Goal: Communication & Community: Answer question/provide support

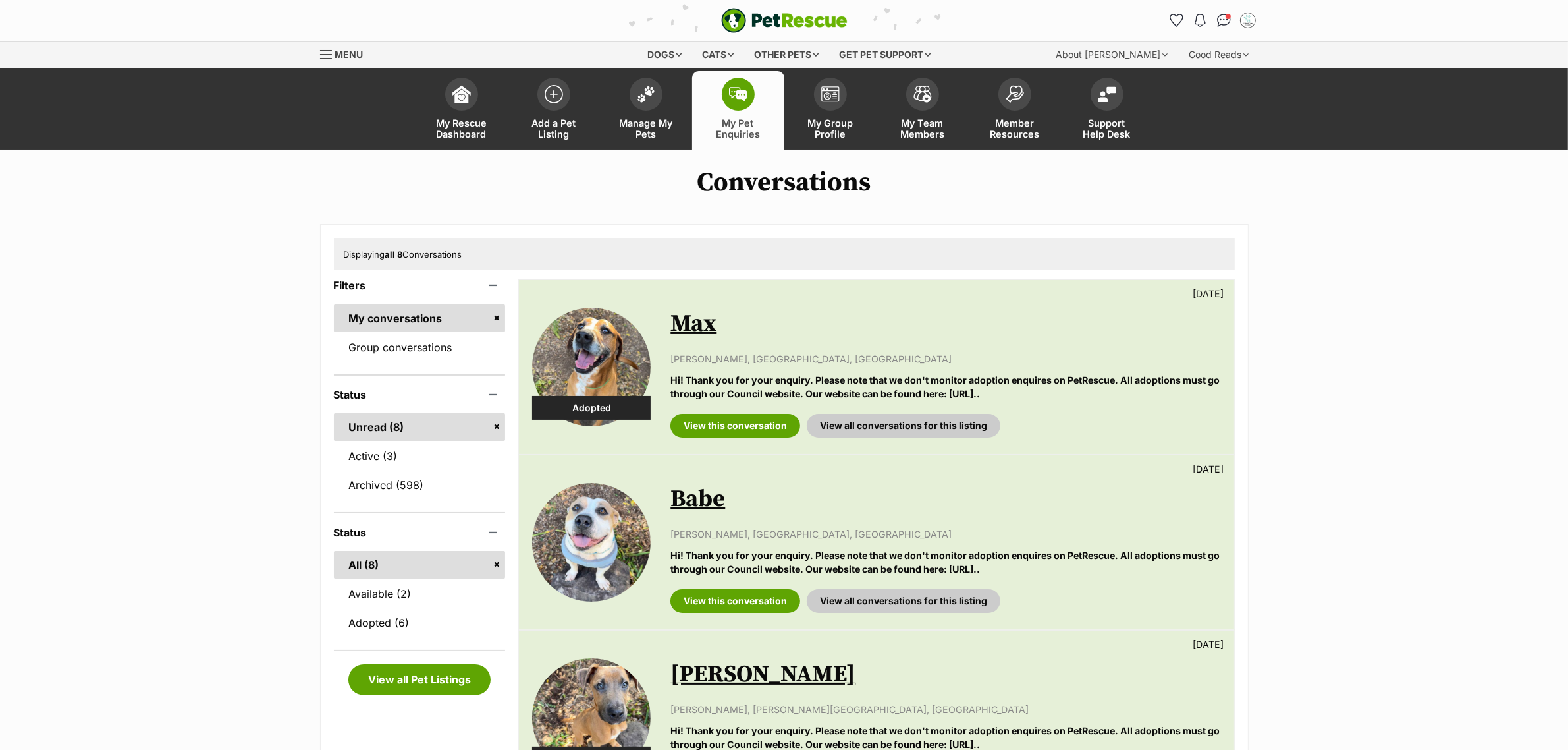
click at [575, 384] on img at bounding box center [592, 367] width 119 height 119
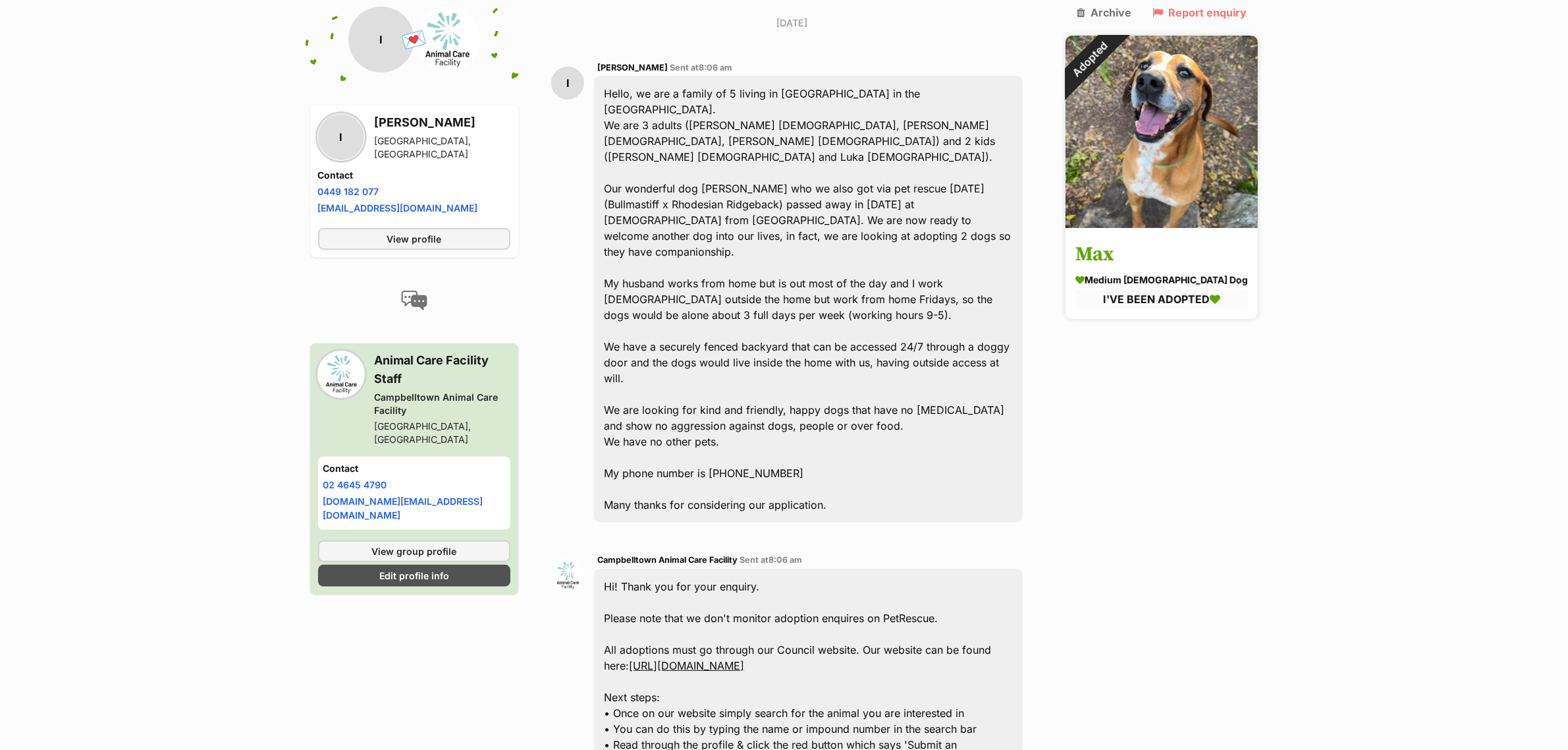
scroll to position [340, 0]
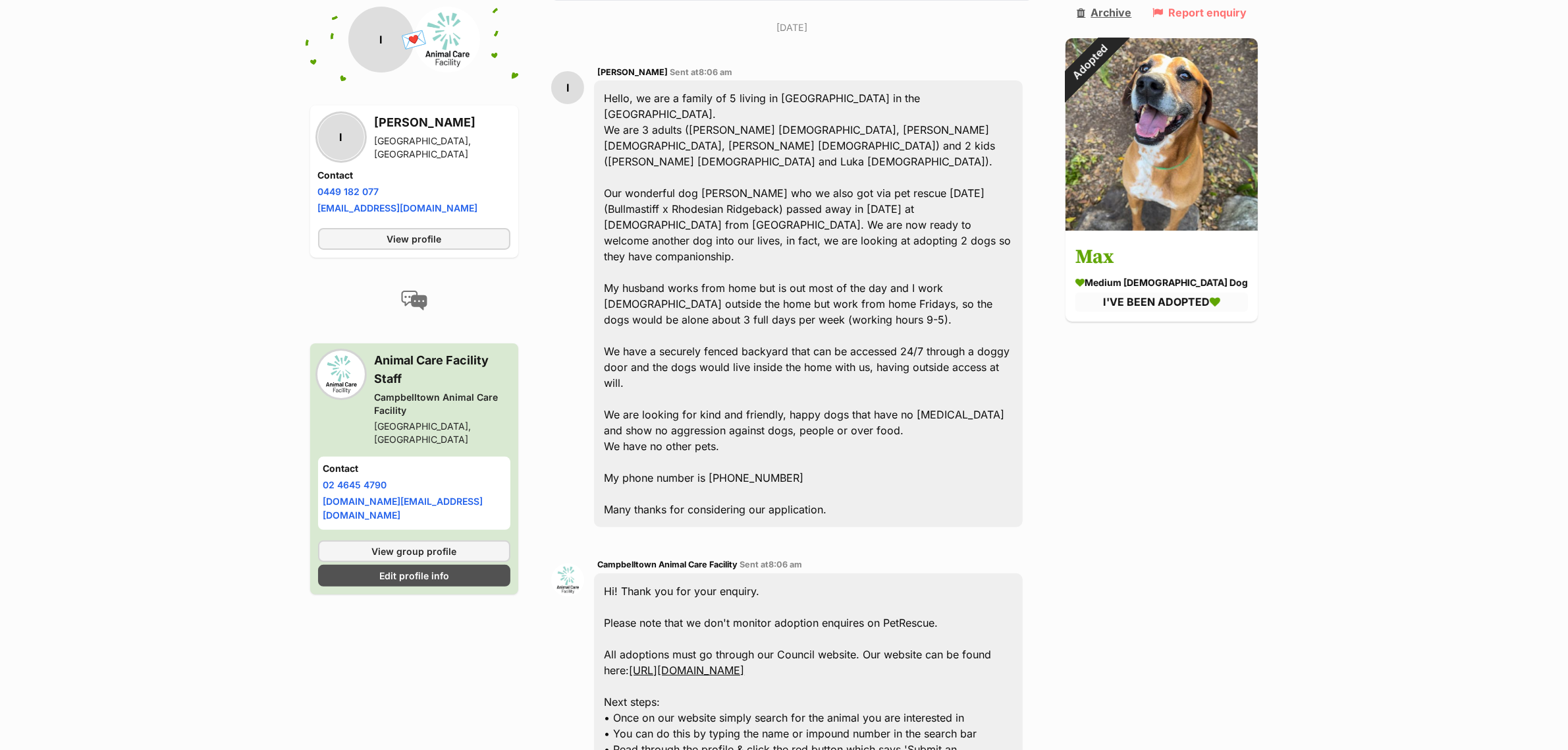
click at [1131, 14] on link "Archive" at bounding box center [1104, 13] width 54 height 12
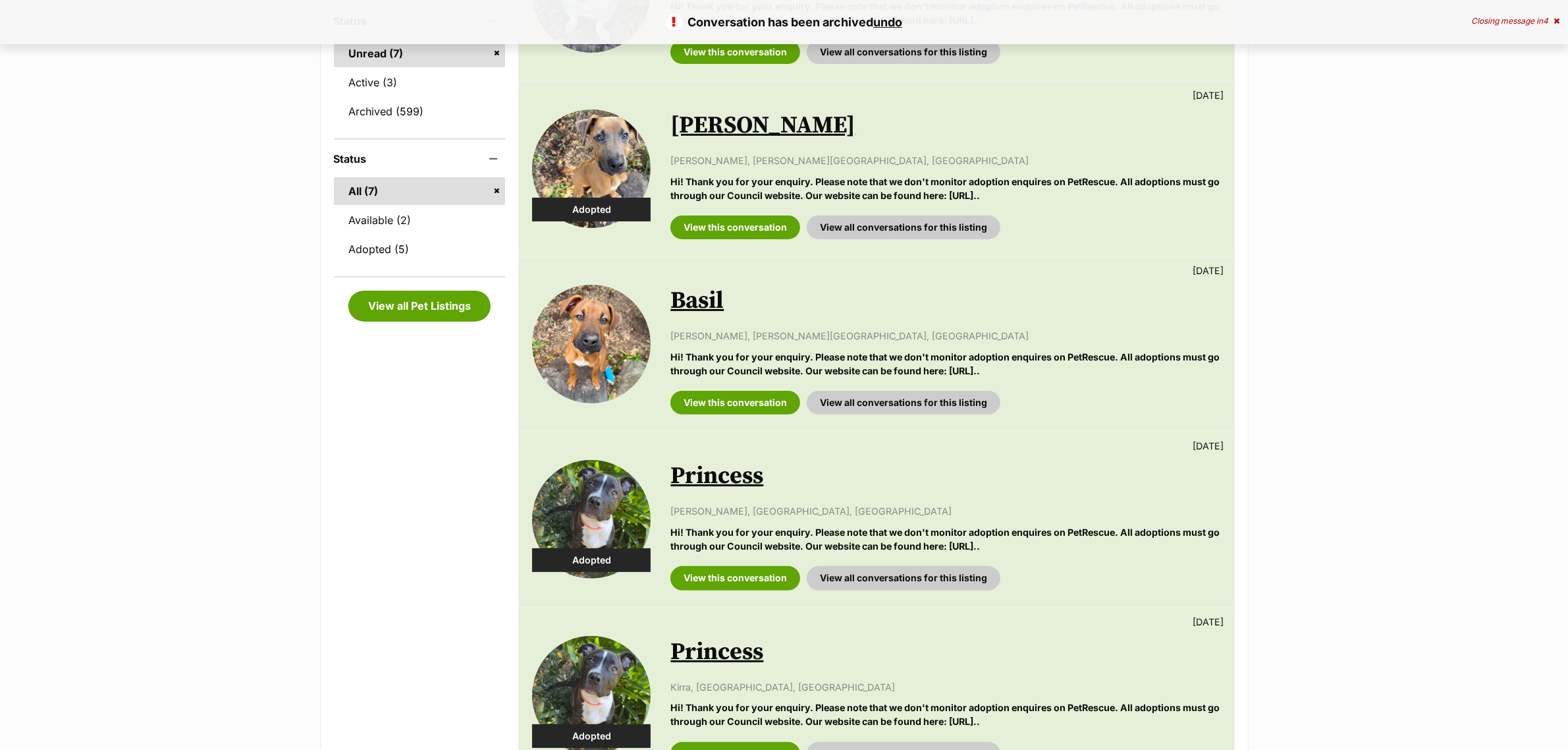
scroll to position [412, 0]
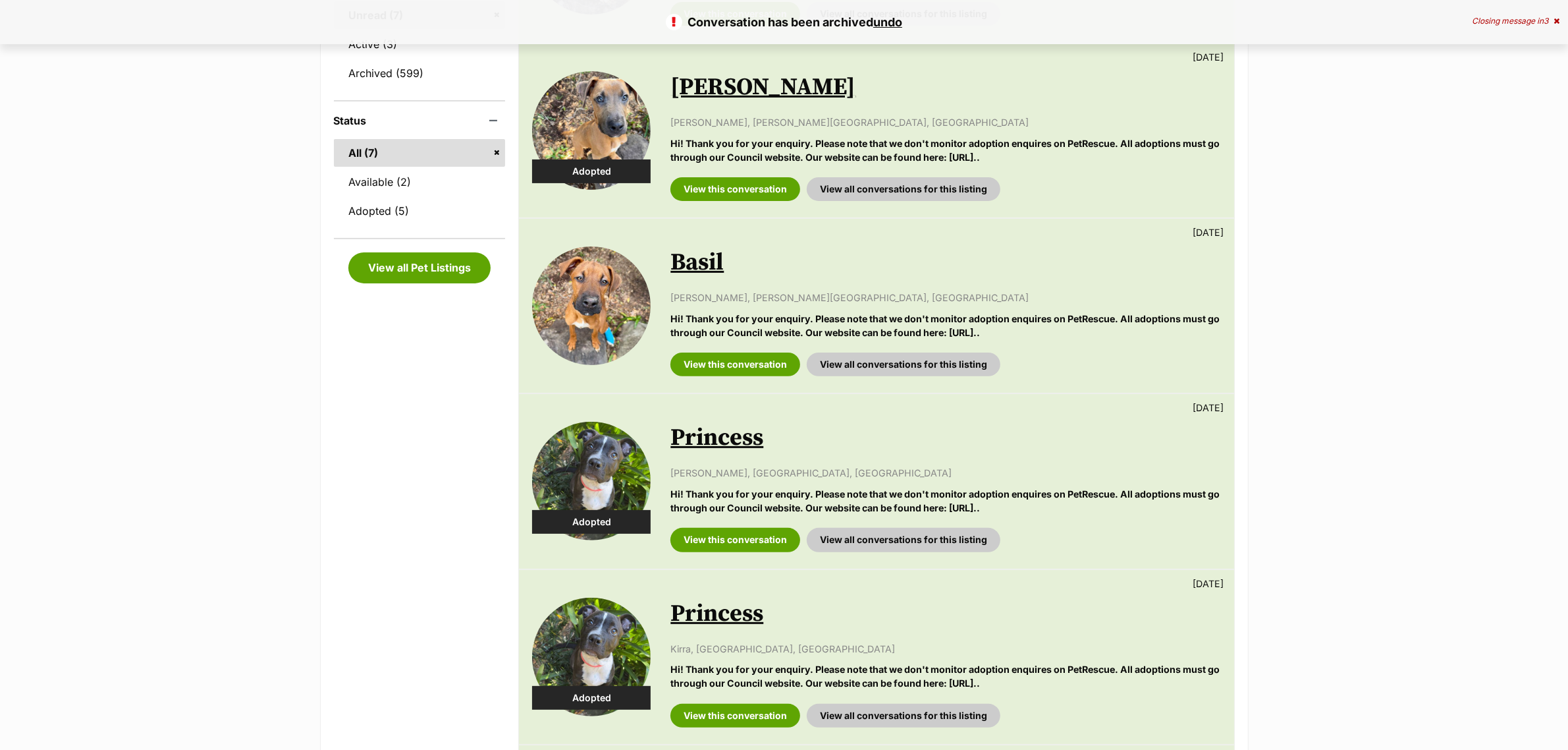
click at [577, 137] on img at bounding box center [592, 131] width 119 height 119
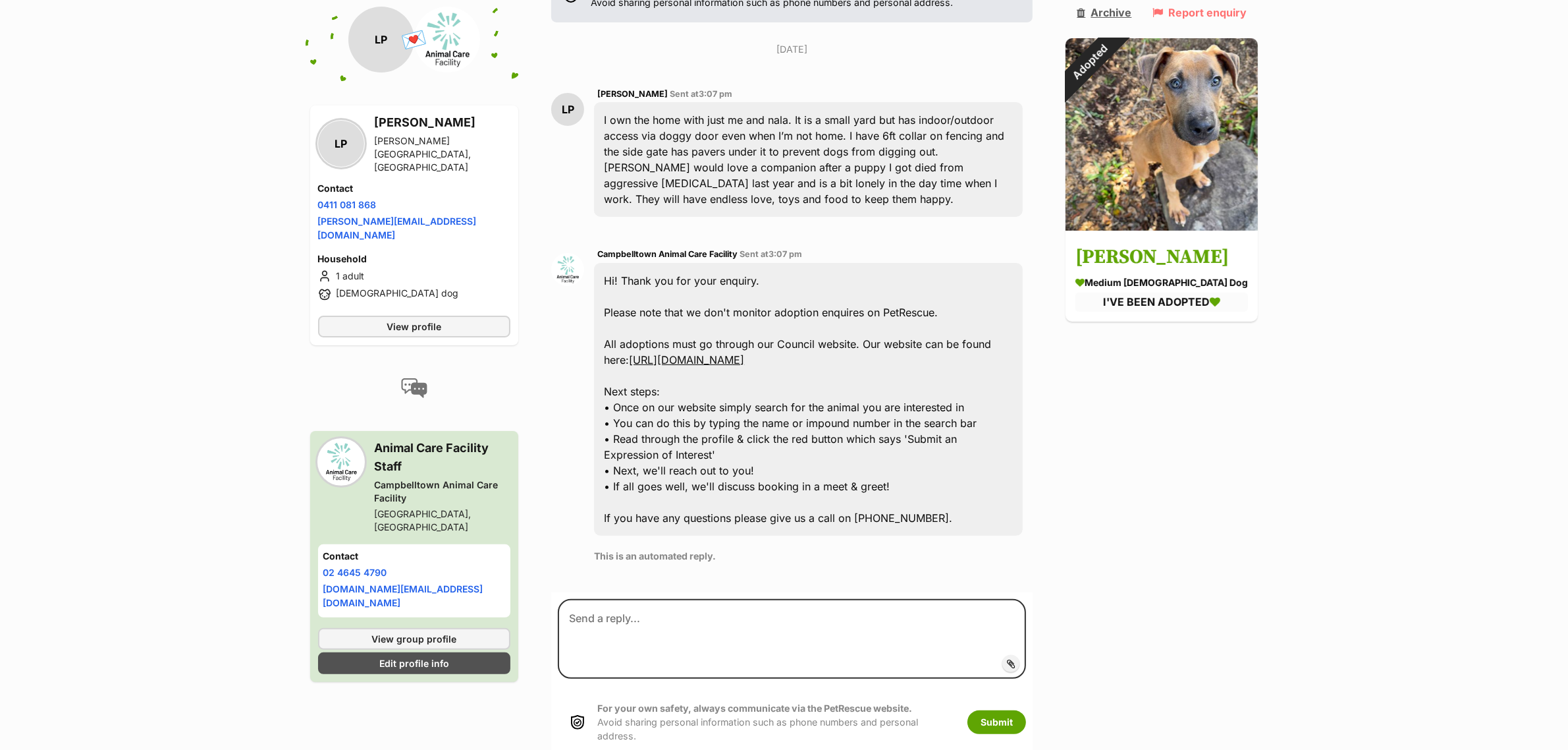
click at [1124, 11] on link "Archive" at bounding box center [1104, 13] width 54 height 12
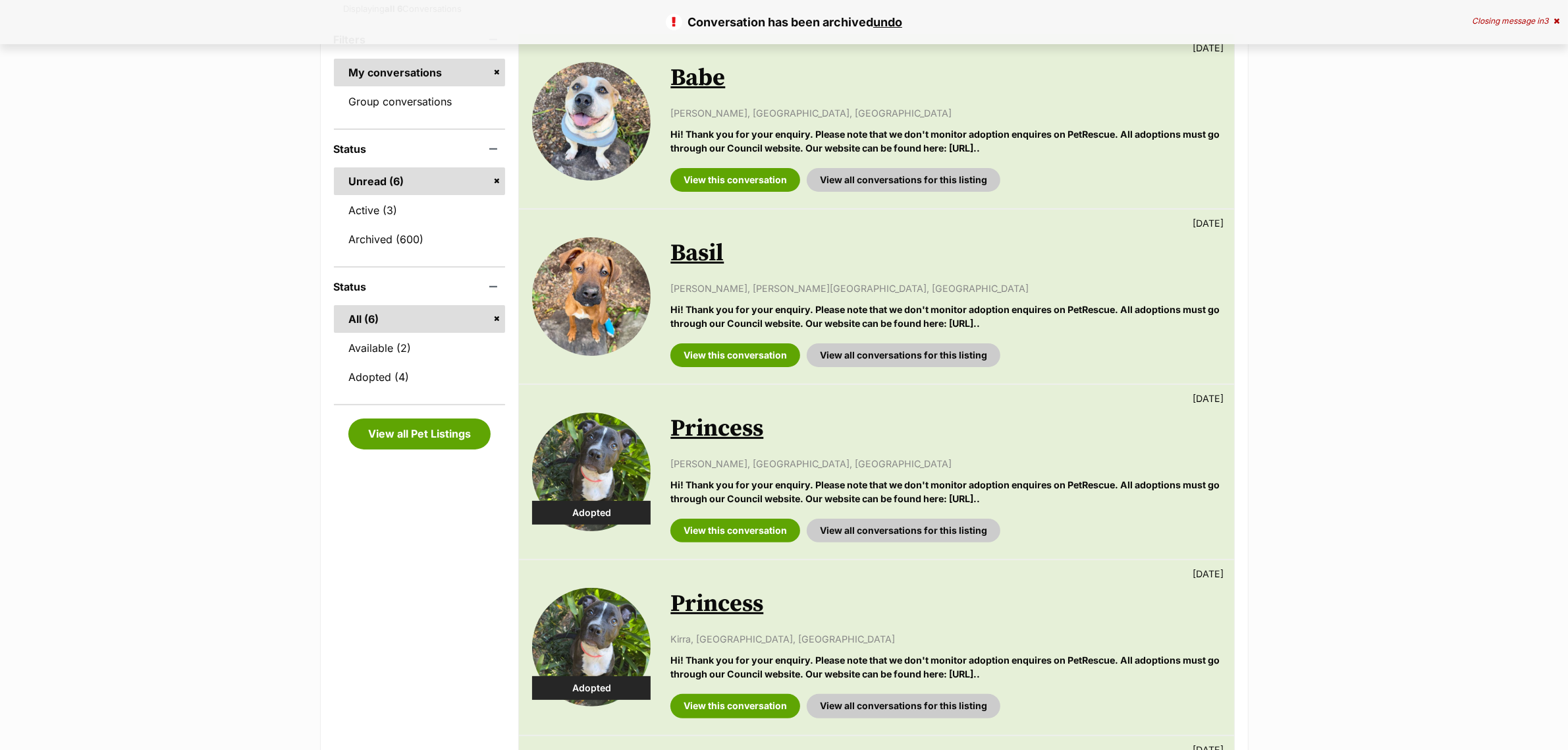
scroll to position [247, 0]
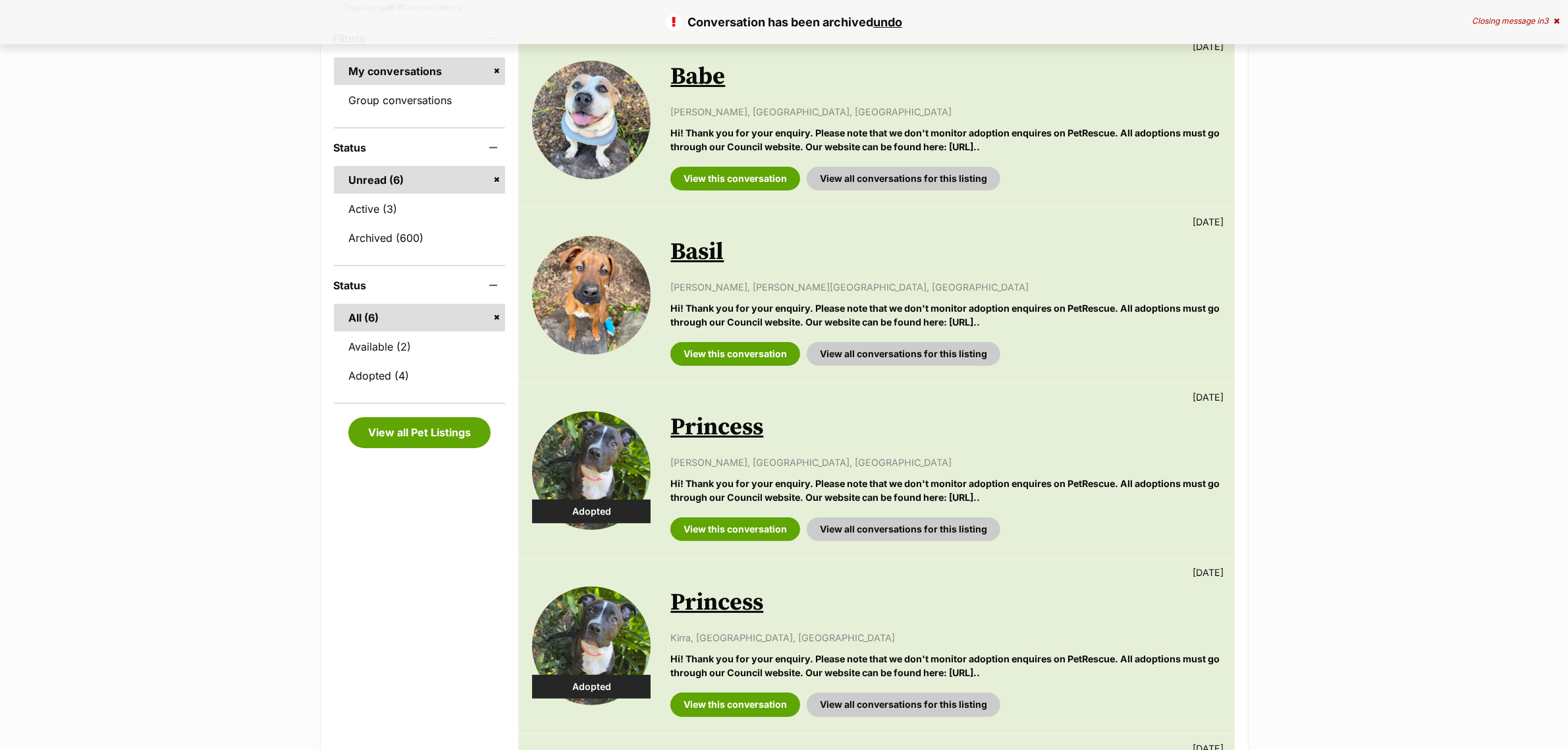
click at [594, 445] on img at bounding box center [592, 471] width 119 height 119
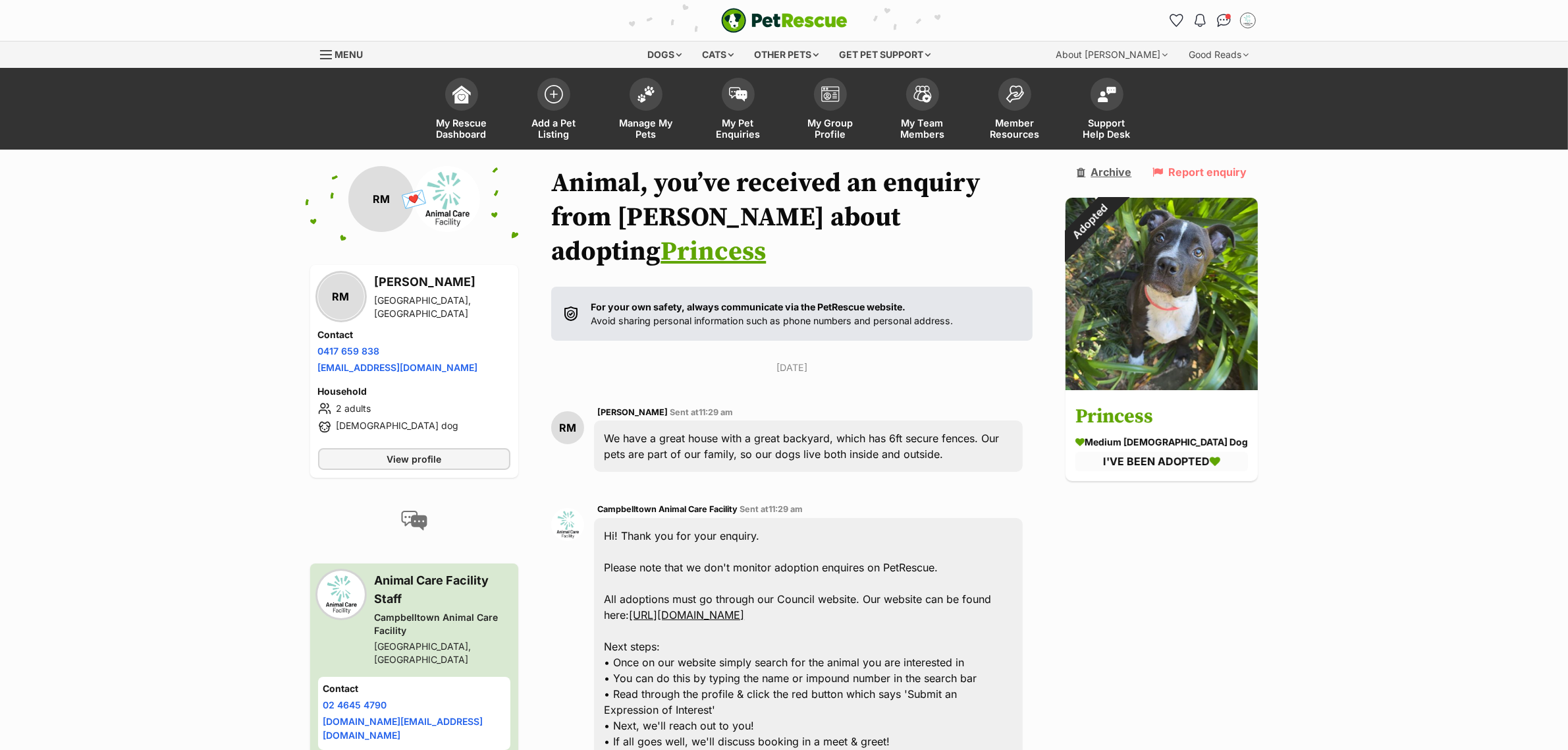
click at [1128, 172] on link "Archive" at bounding box center [1104, 172] width 54 height 12
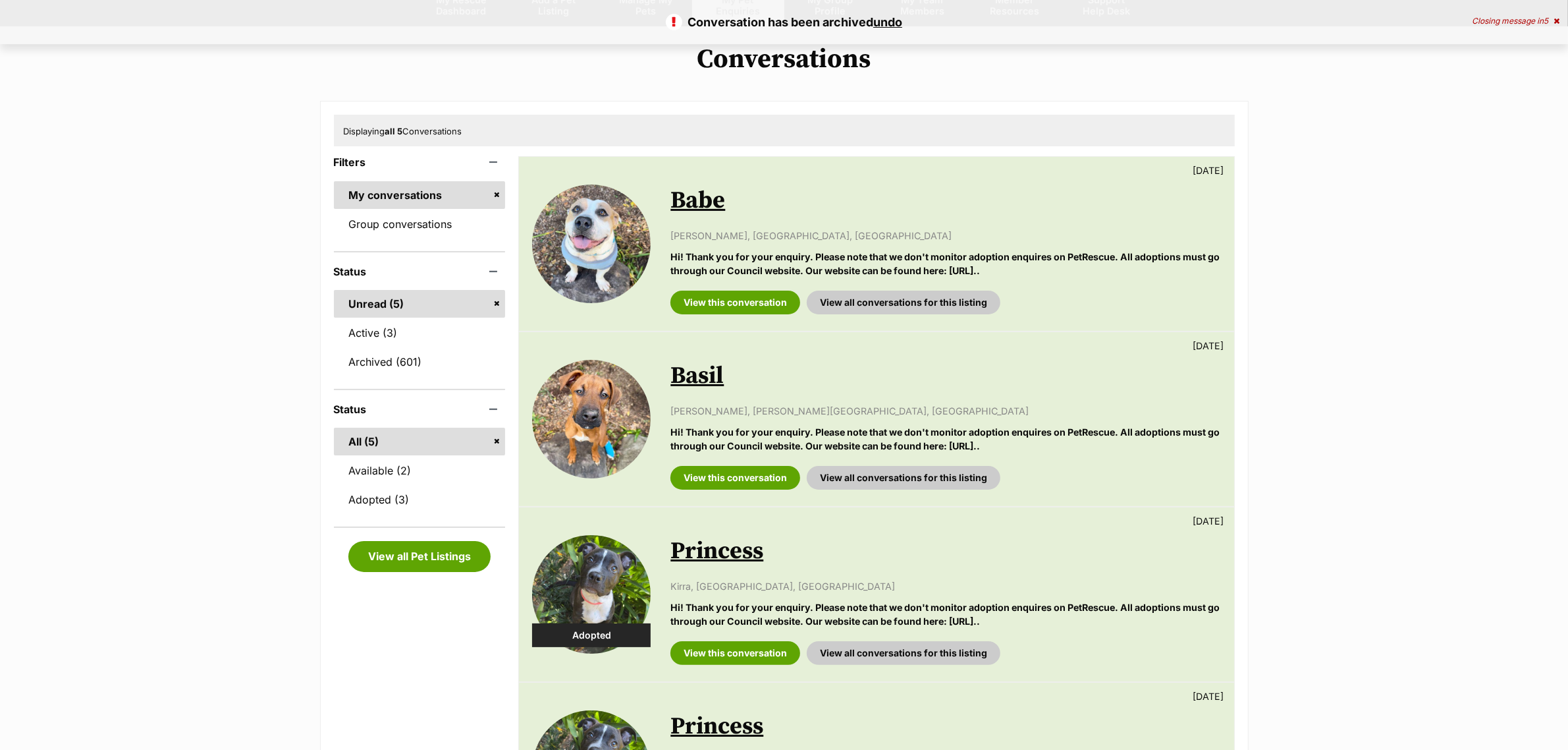
scroll to position [412, 0]
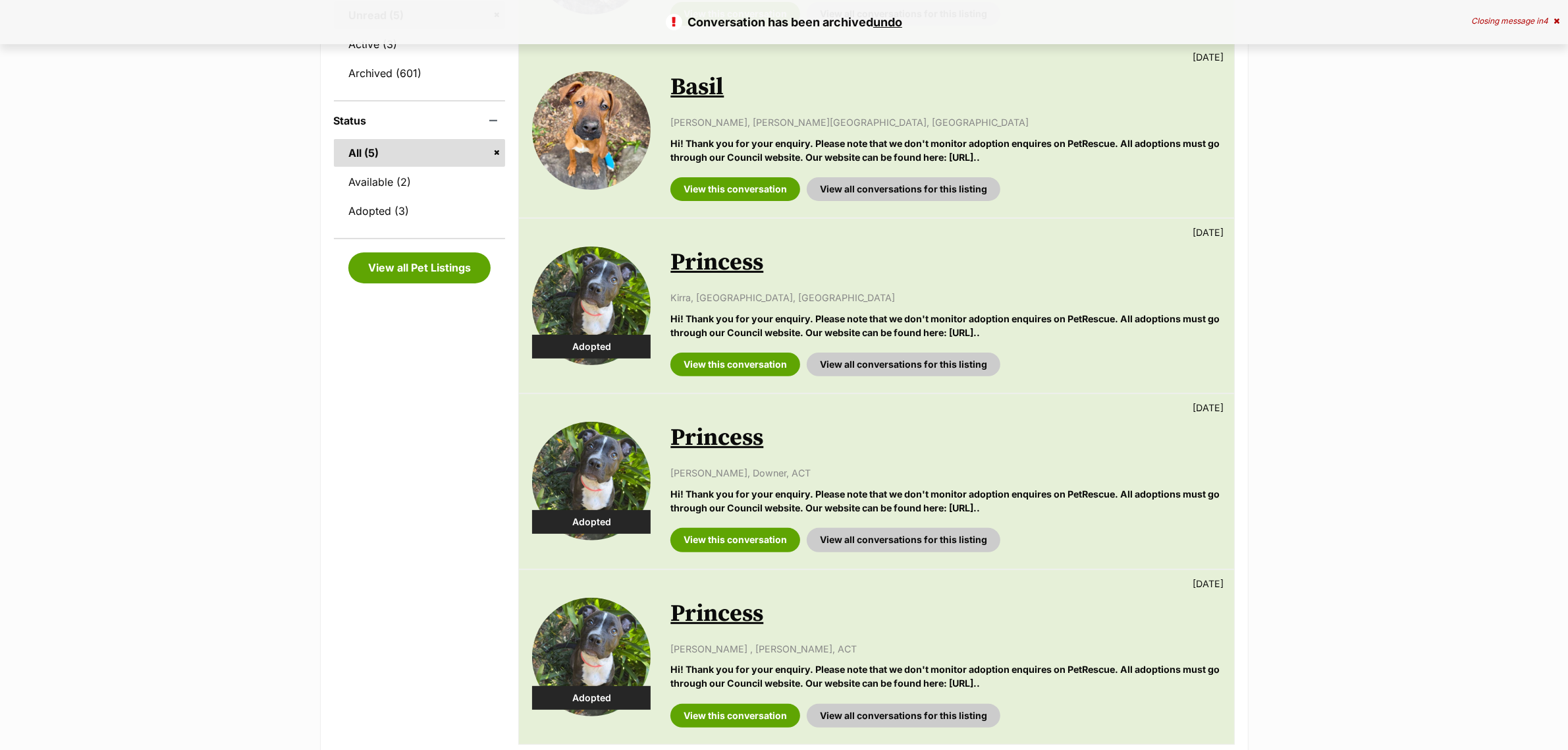
click at [578, 309] on img at bounding box center [592, 306] width 119 height 119
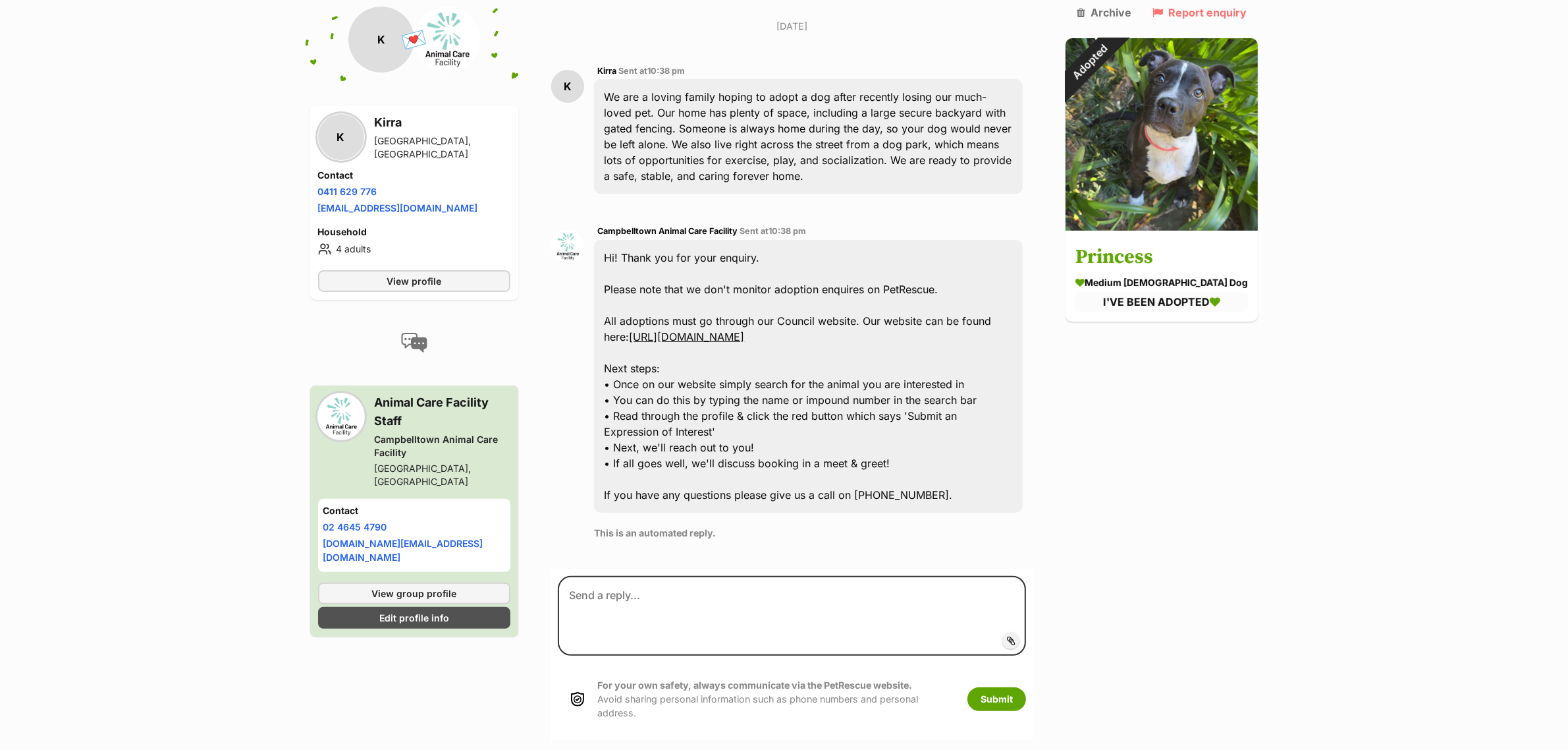
click at [1117, 166] on img at bounding box center [1161, 134] width 192 height 192
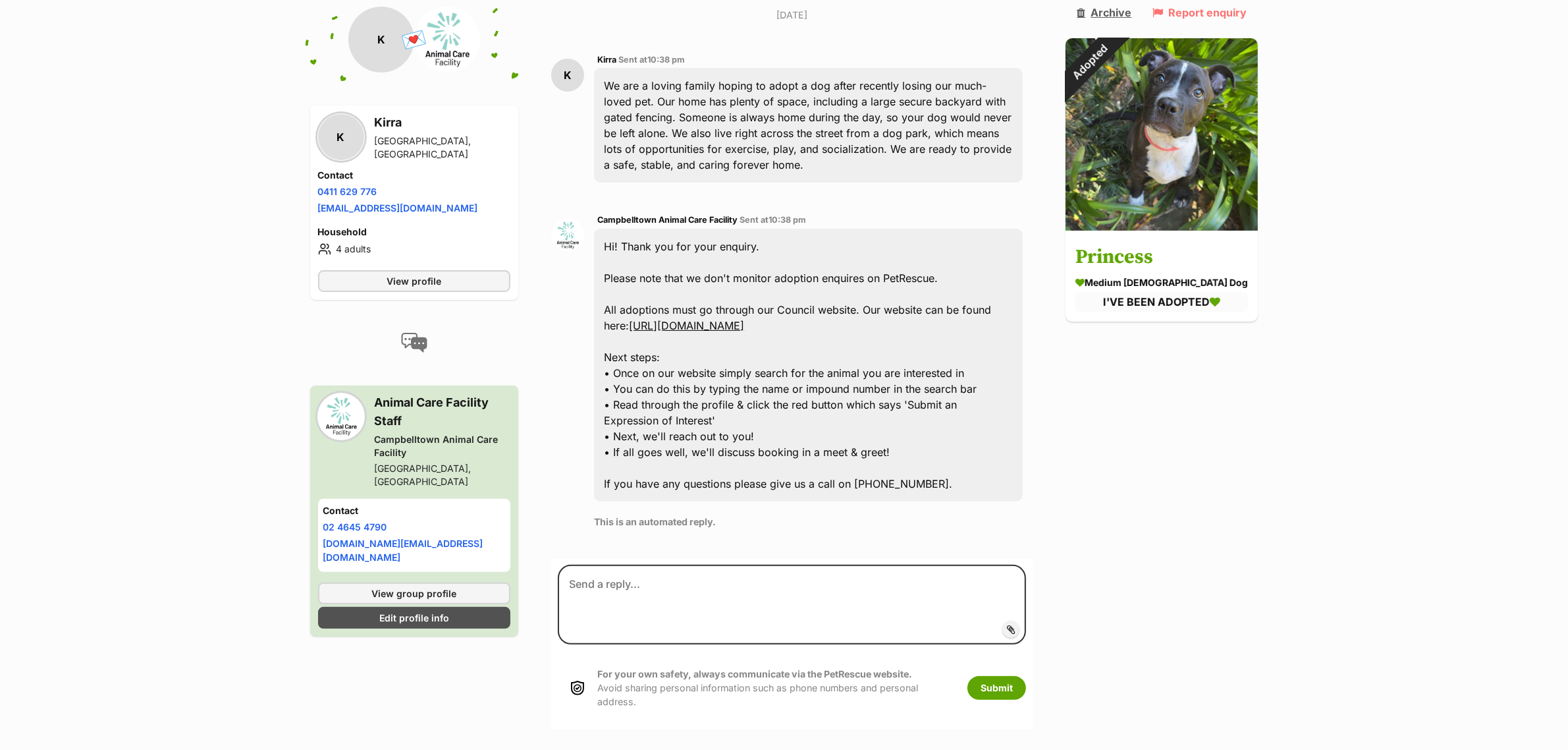
click at [1123, 16] on link "Archive" at bounding box center [1104, 13] width 54 height 12
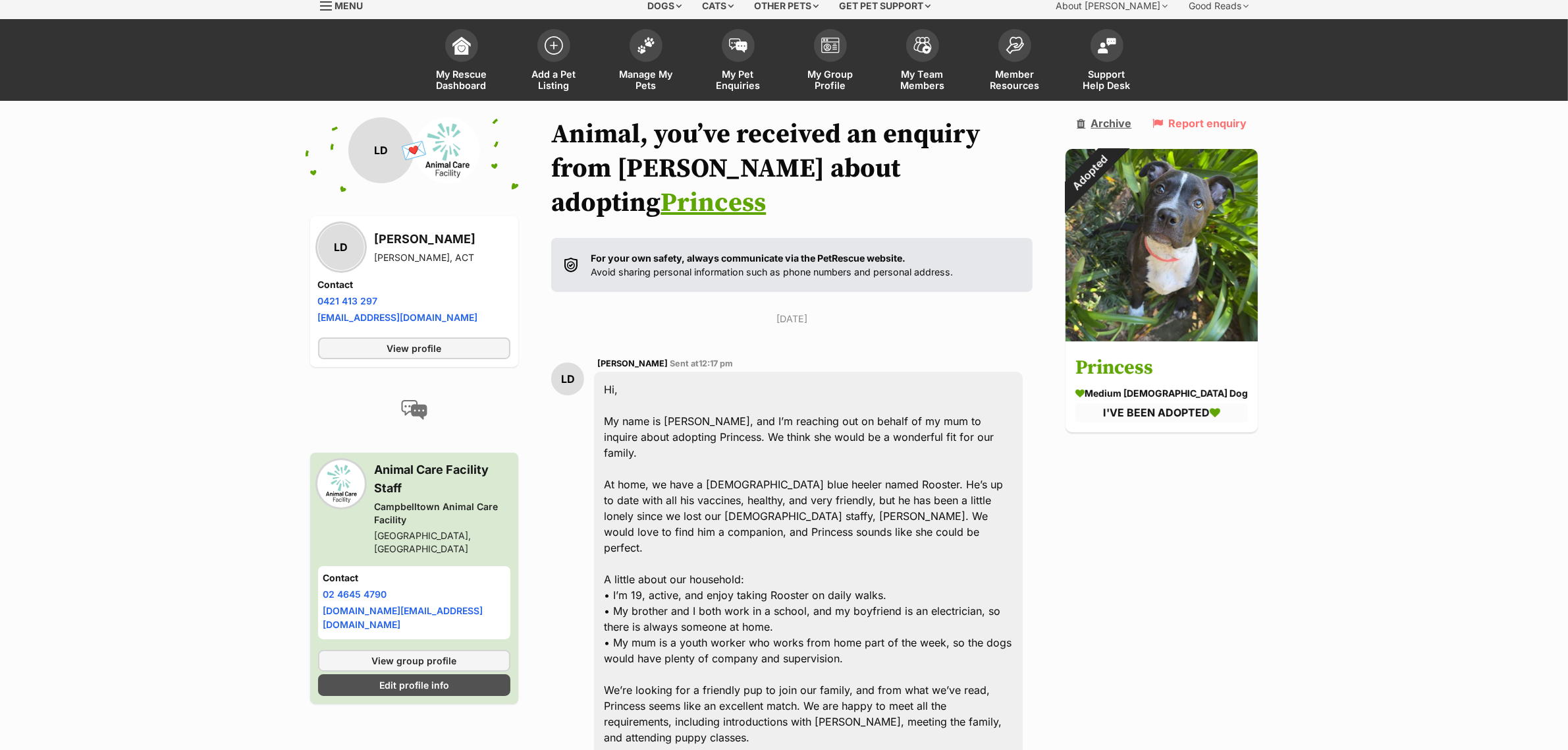
click at [1138, 166] on aside "Archive Report enquiry Adopted Princess medium female Dog I'VE BEEN ADOPTED" at bounding box center [1161, 274] width 192 height 315
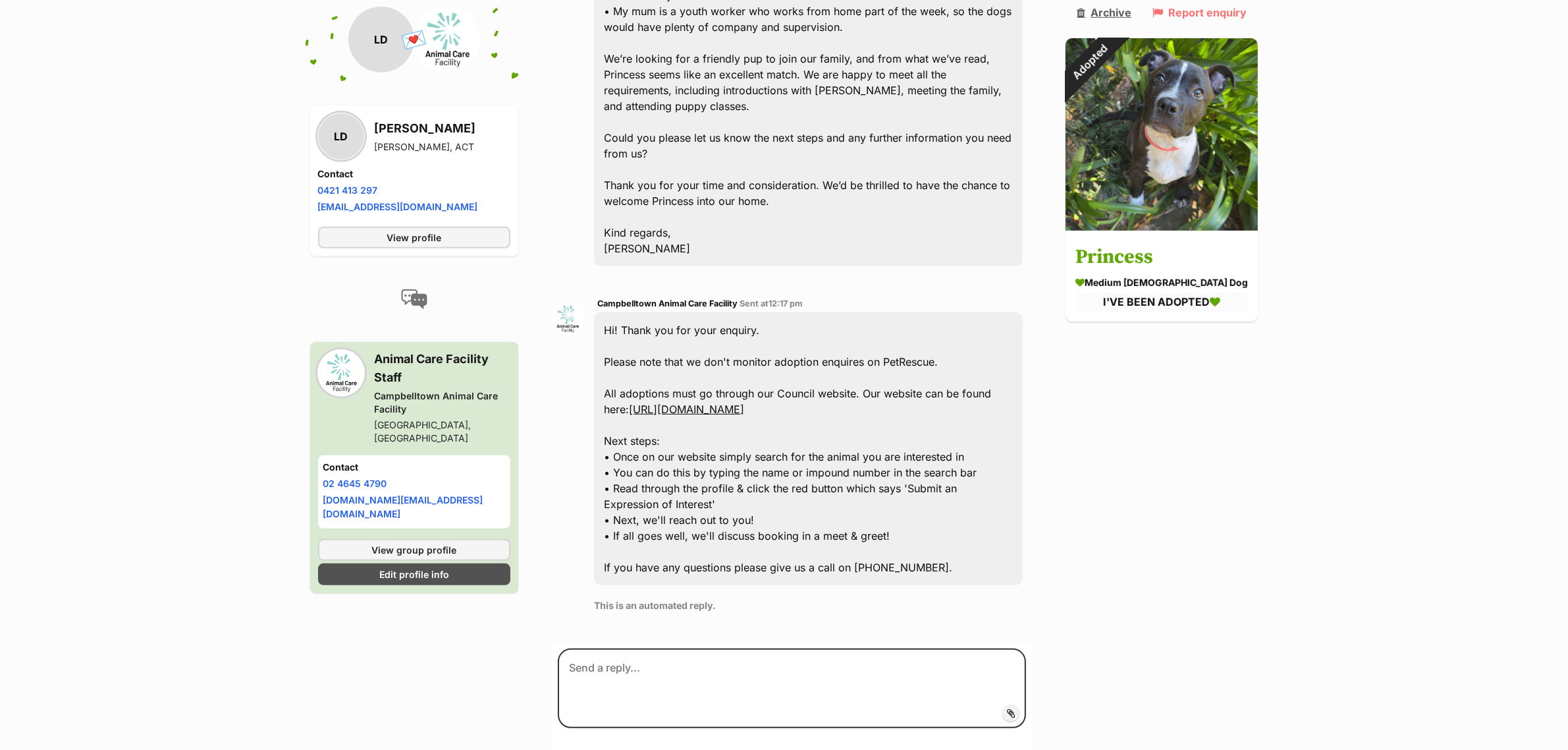
scroll to position [683, 0]
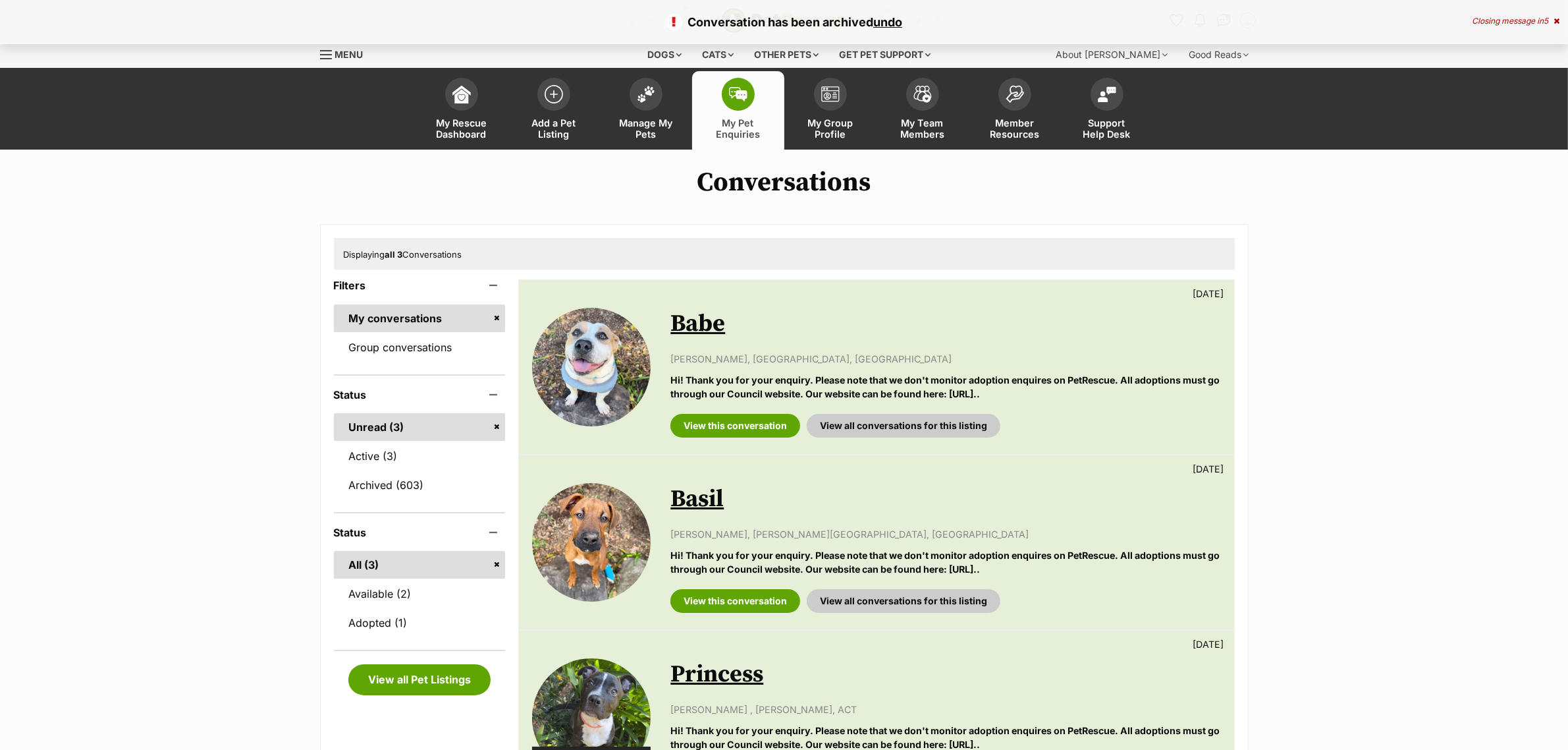
click at [593, 720] on img at bounding box center [592, 718] width 119 height 119
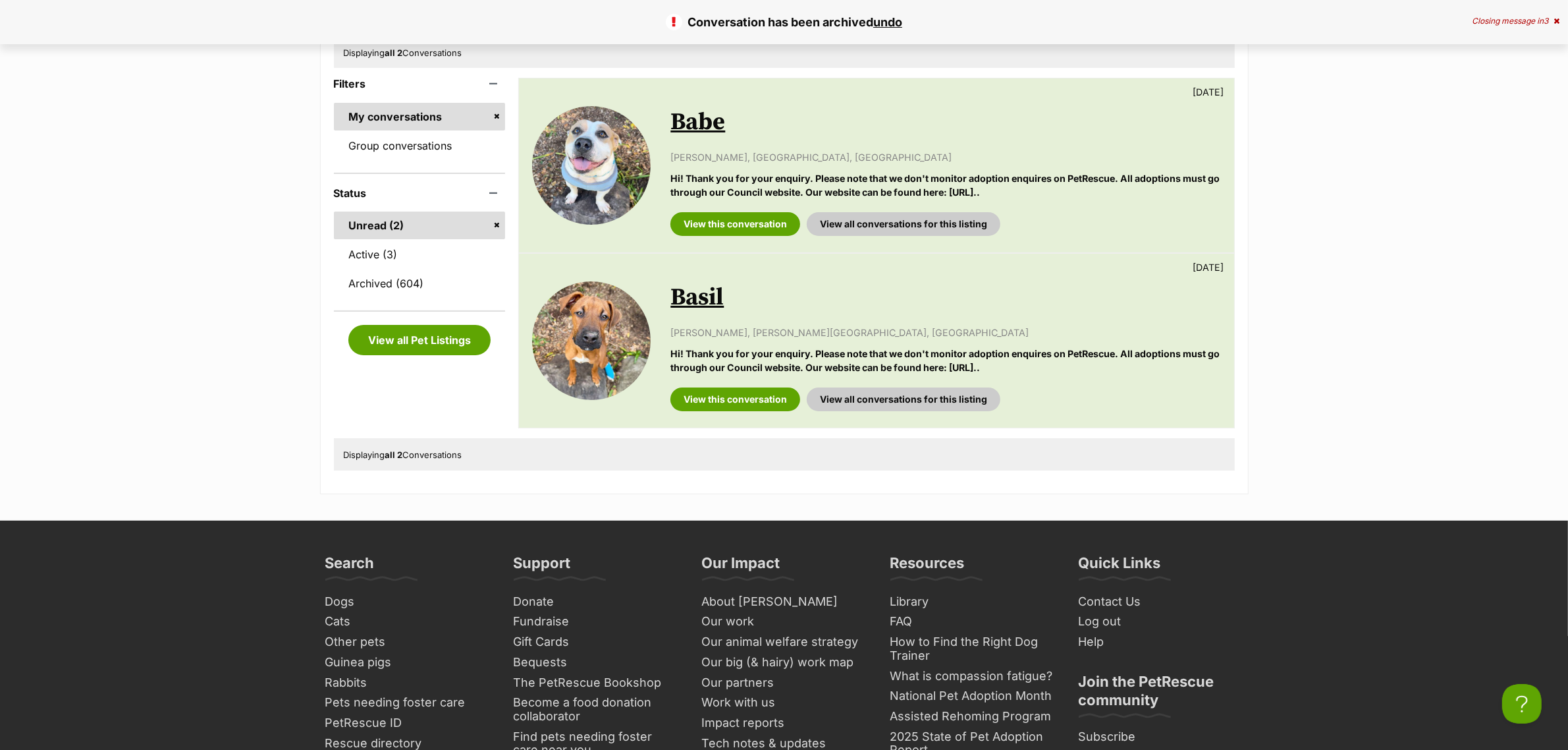
scroll to position [165, 0]
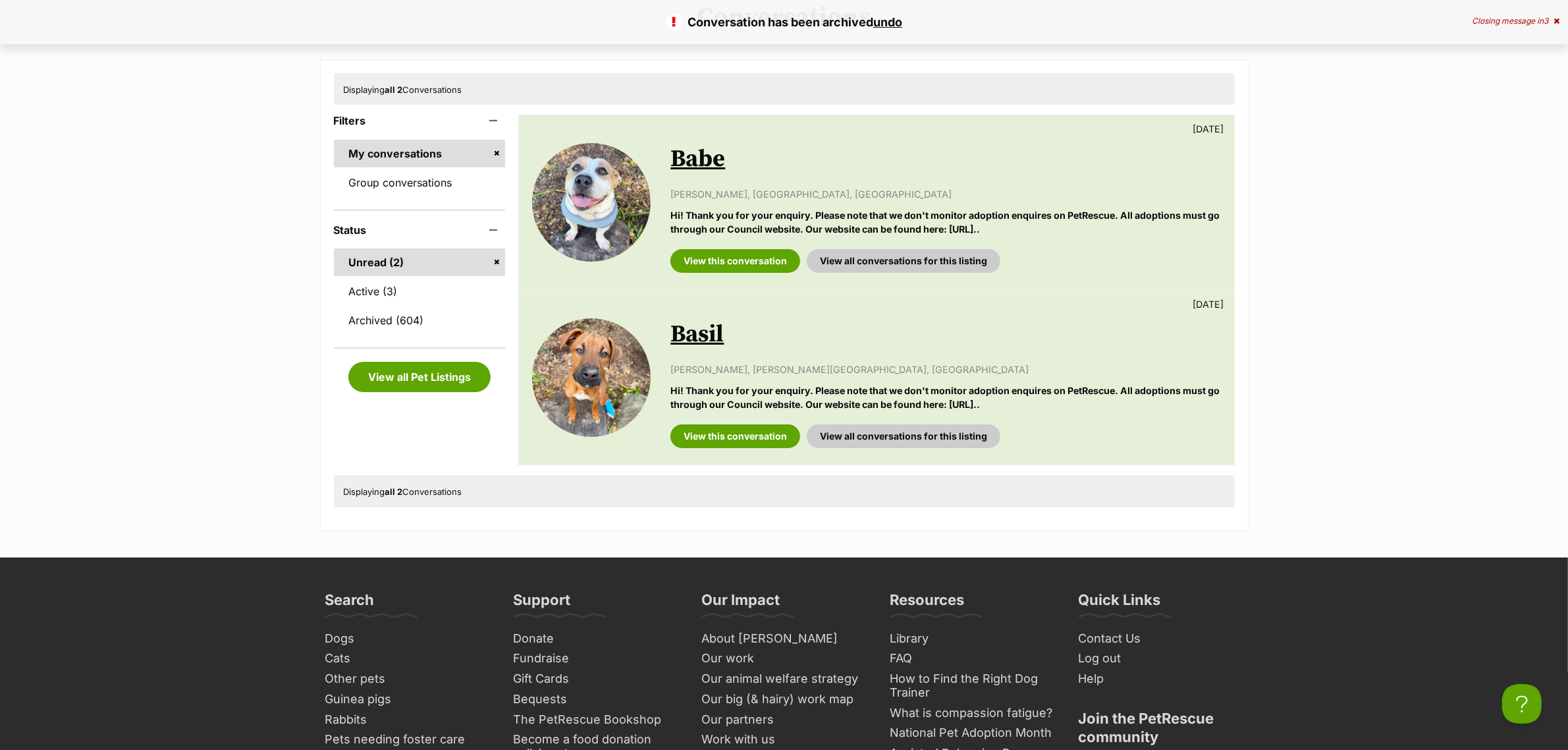
click at [586, 347] on img at bounding box center [592, 378] width 119 height 119
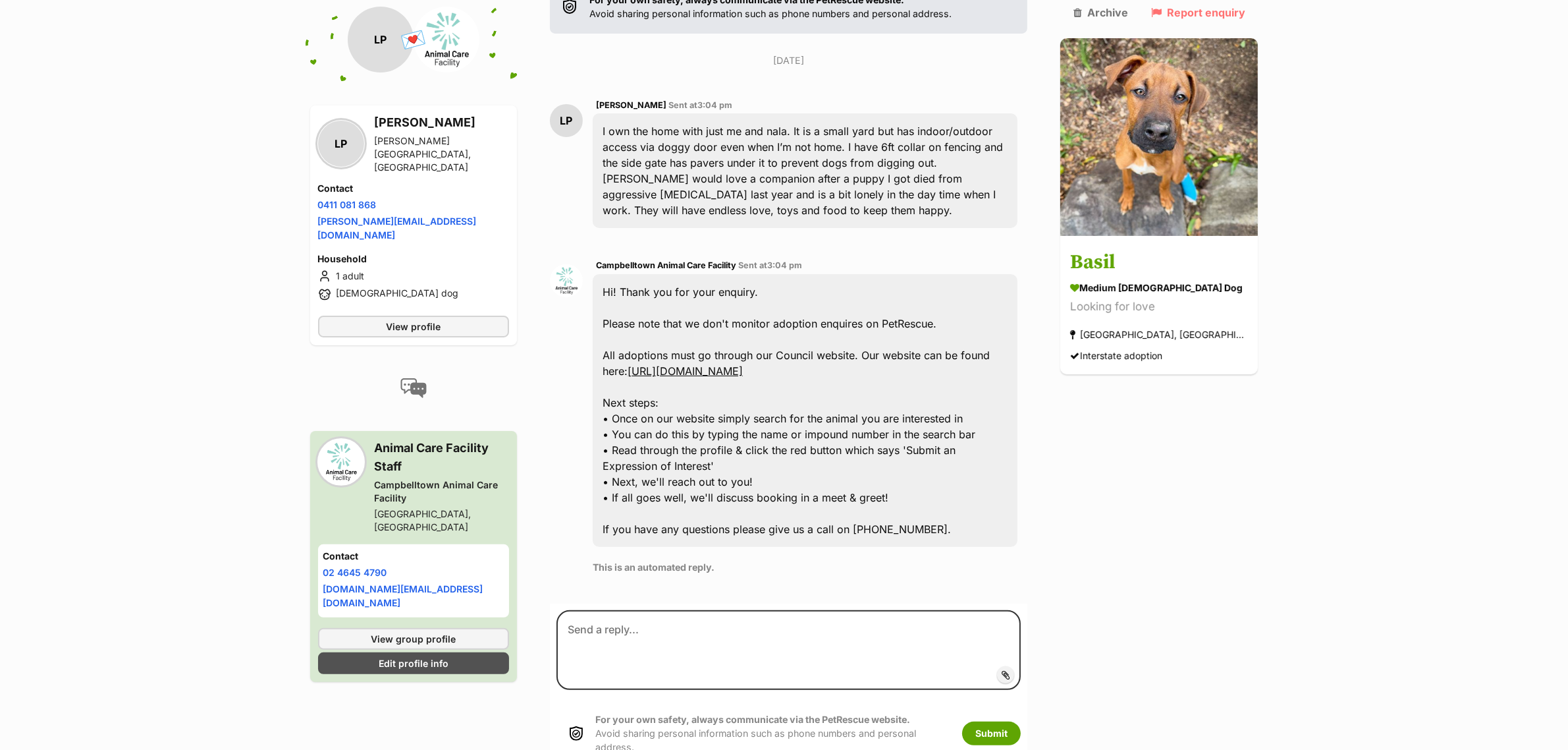
scroll to position [318, 0]
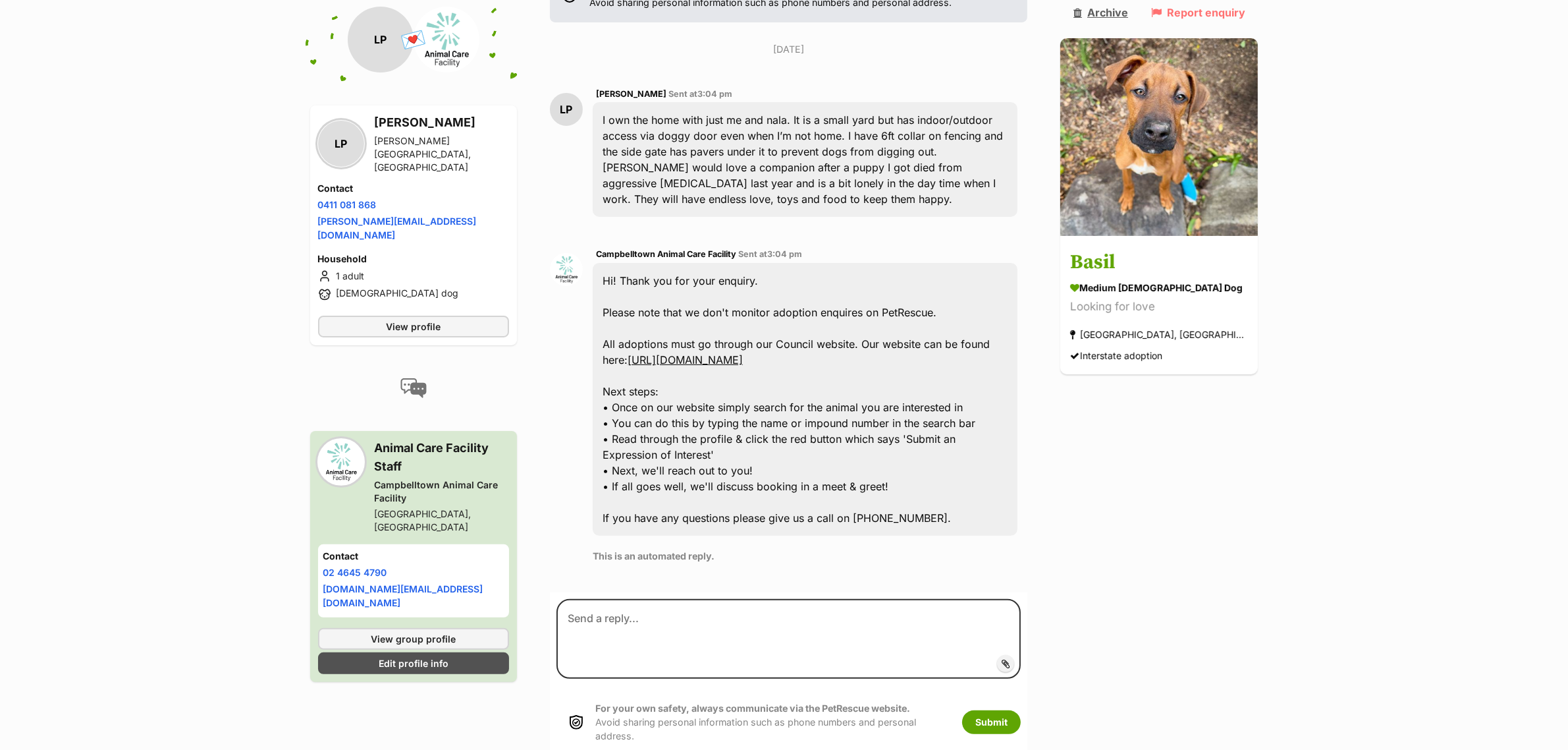
click at [1118, 15] on link "Archive" at bounding box center [1100, 13] width 54 height 12
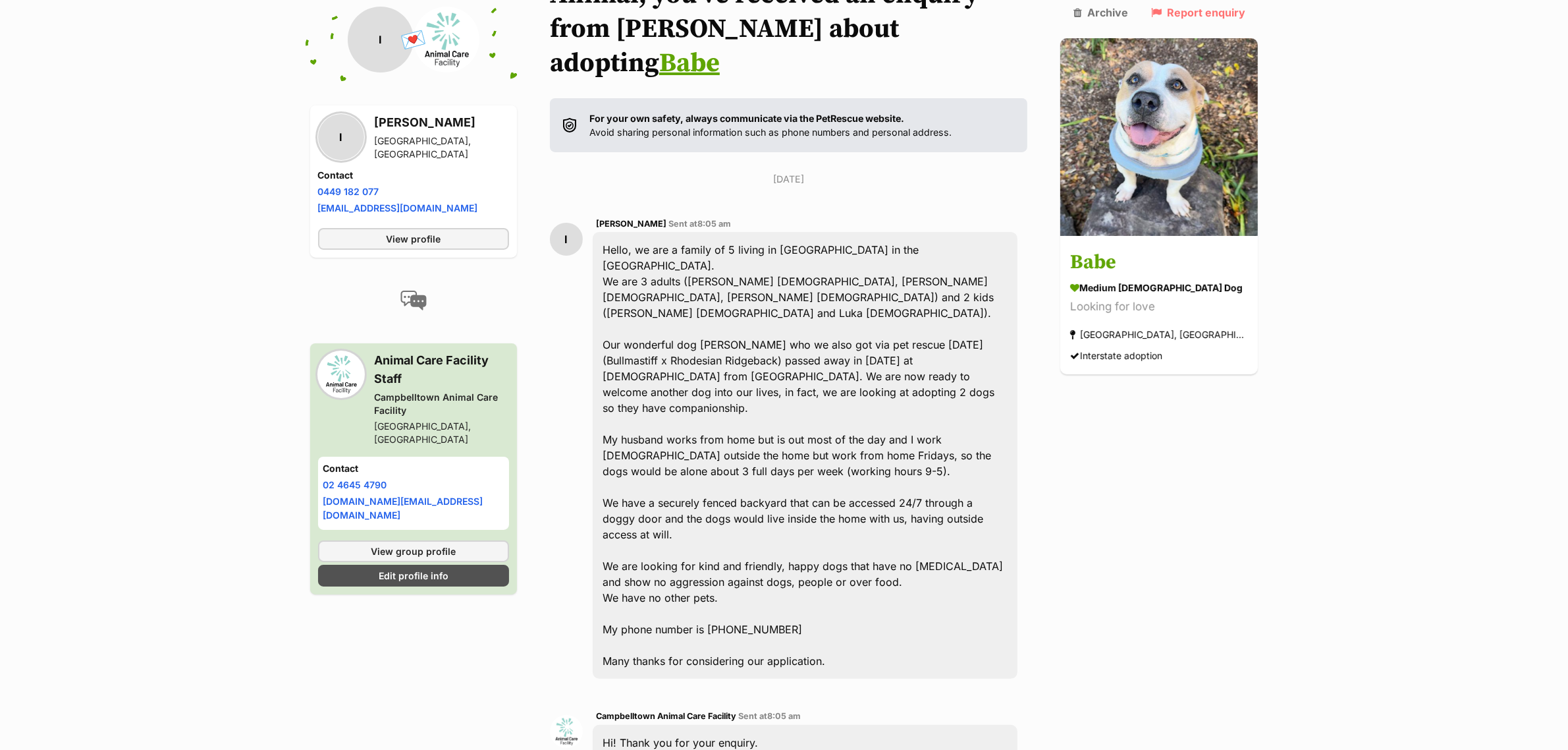
scroll to position [175, 0]
